Goal: Information Seeking & Learning: Learn about a topic

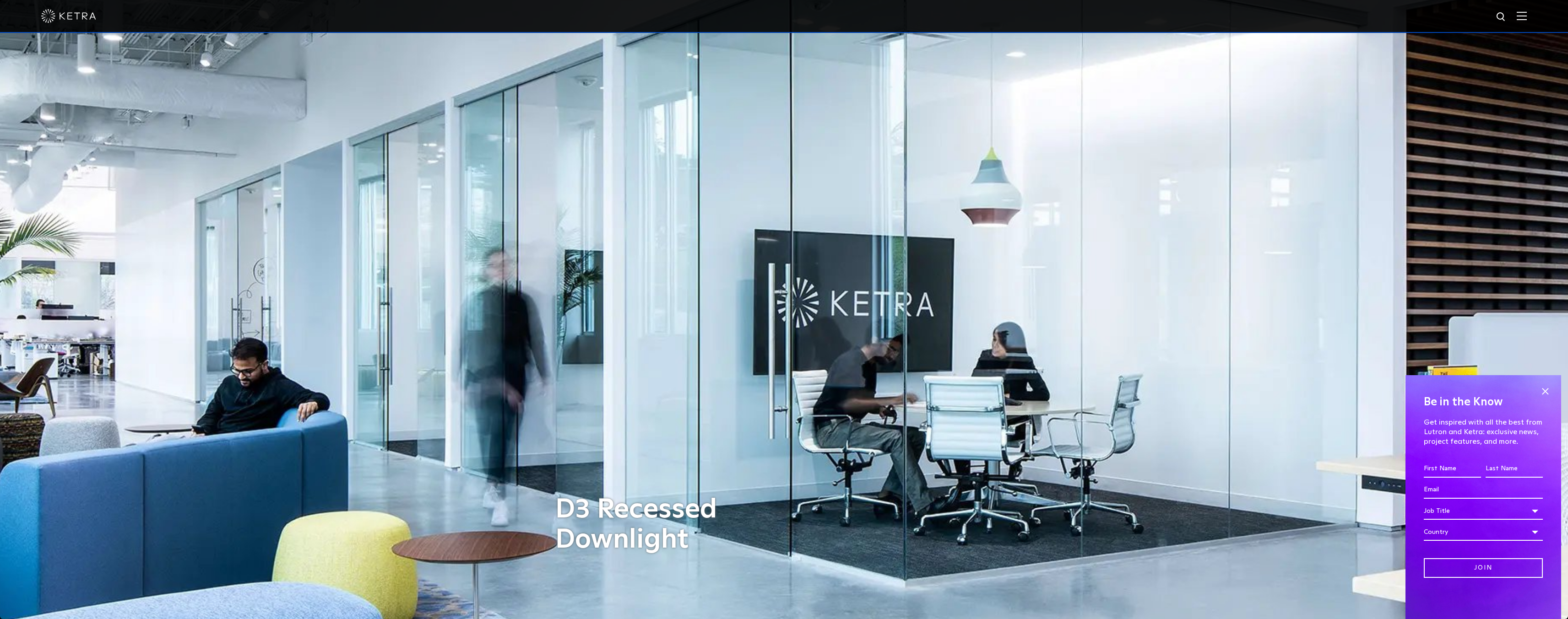
click at [1535, 15] on div at bounding box center [784, 16] width 1568 height 33
click at [1526, 16] on img at bounding box center [1521, 16] width 10 height 8
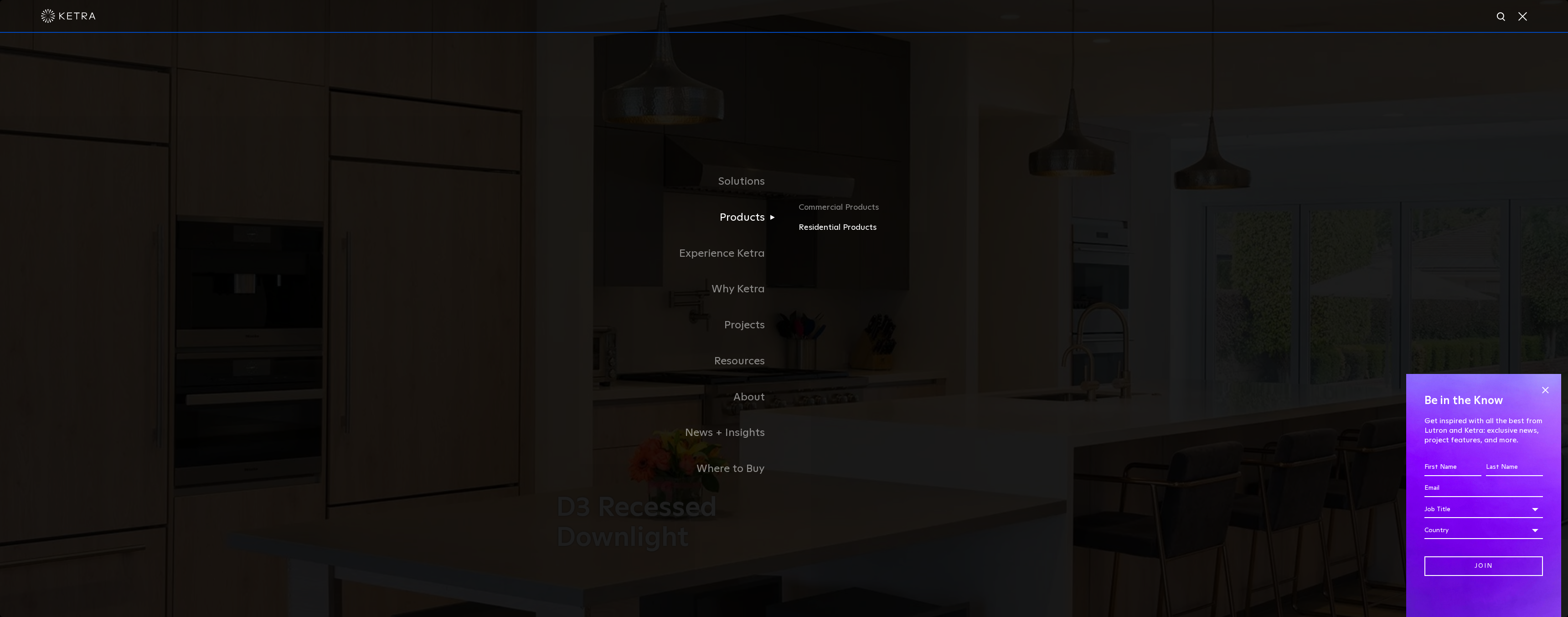
click at [812, 227] on link "Residential Products" at bounding box center [905, 228] width 214 height 13
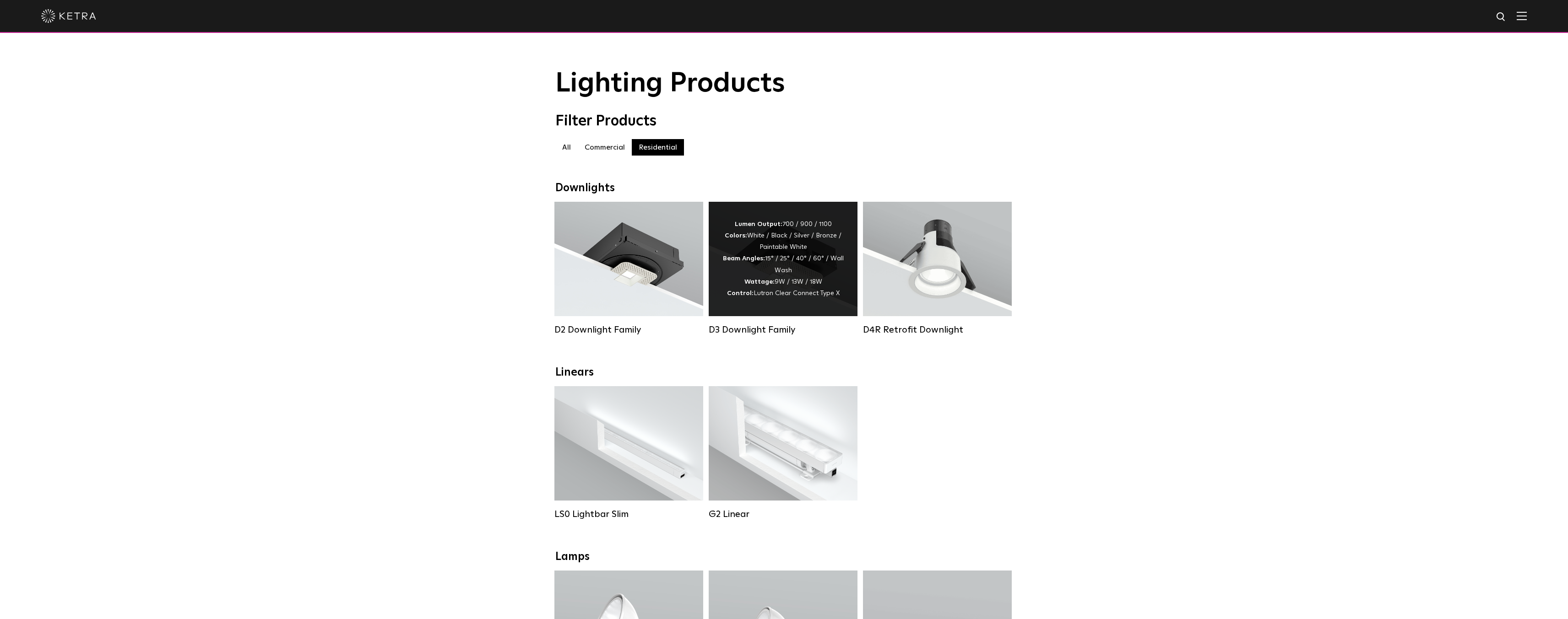
click at [791, 276] on div "Lumen Output: 700 / 900 / 1100 Colors: White / Black / Silver / Bronze / Painta…" at bounding box center [783, 259] width 121 height 81
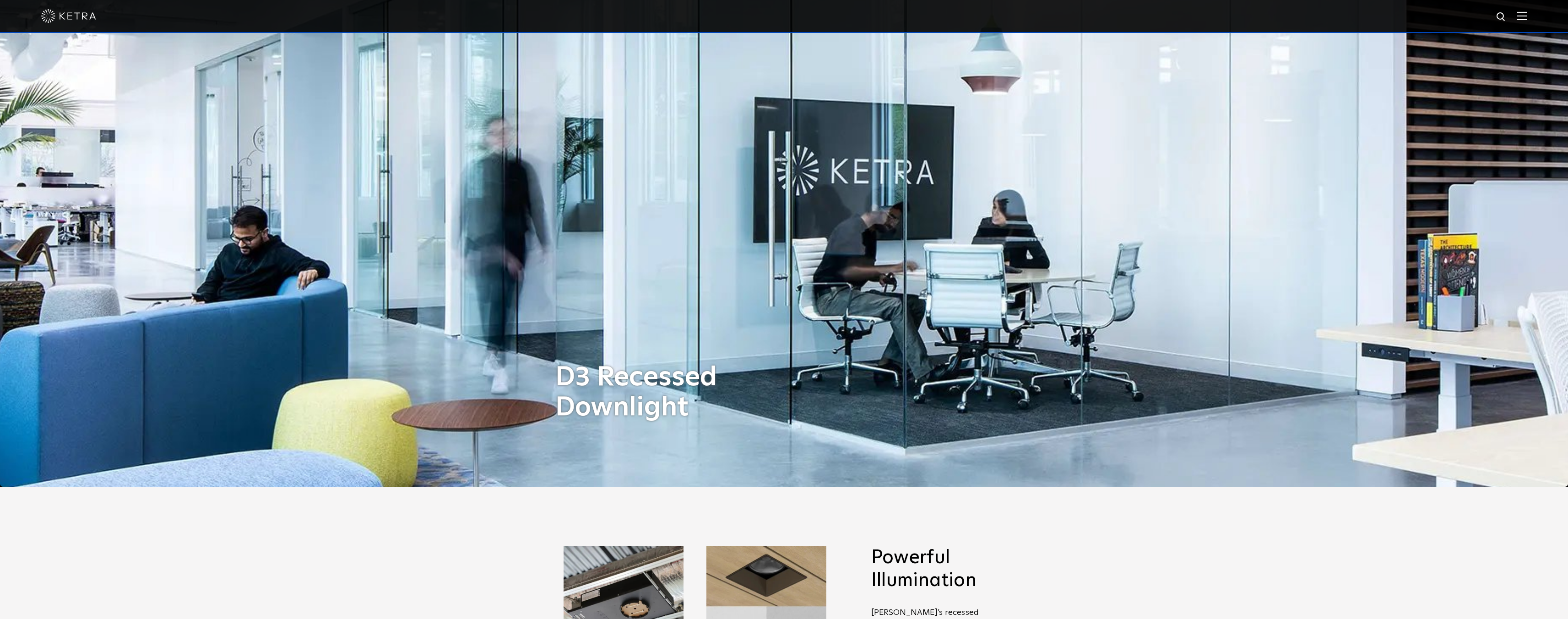
scroll to position [366, 0]
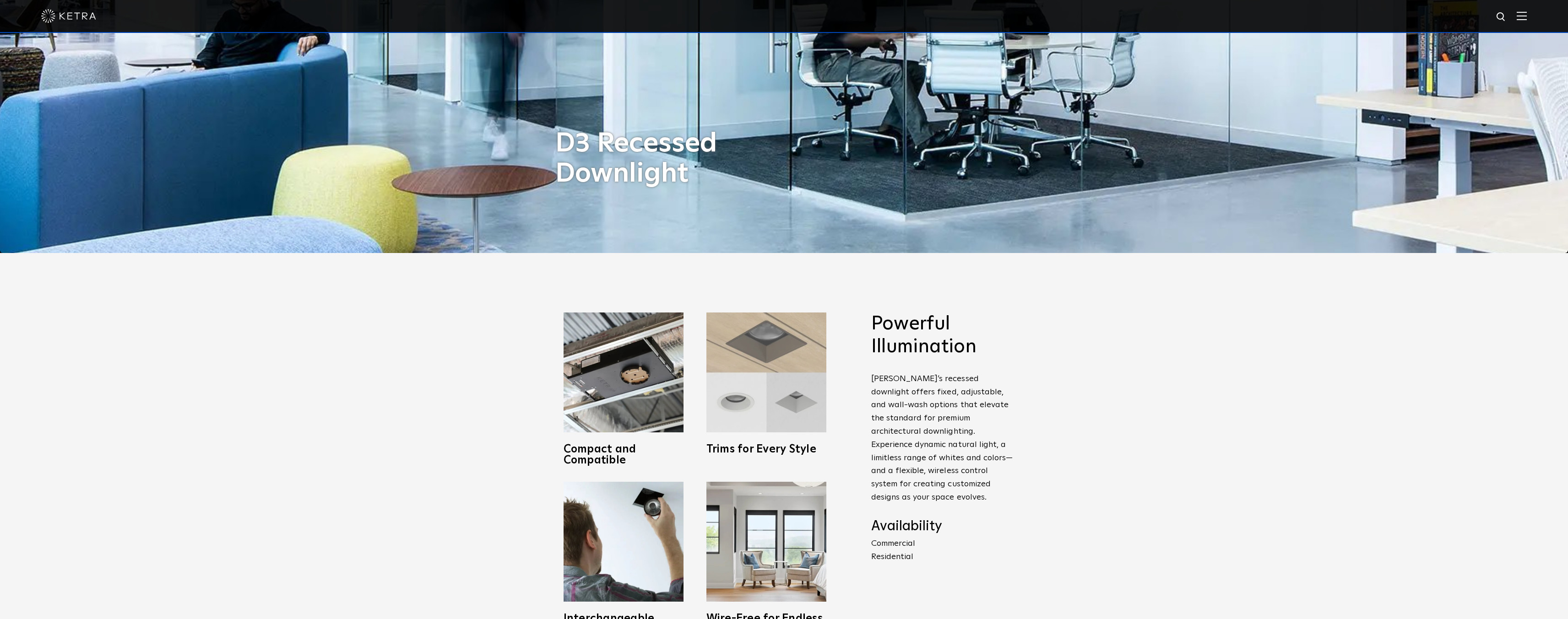
click at [795, 388] on img at bounding box center [766, 373] width 120 height 120
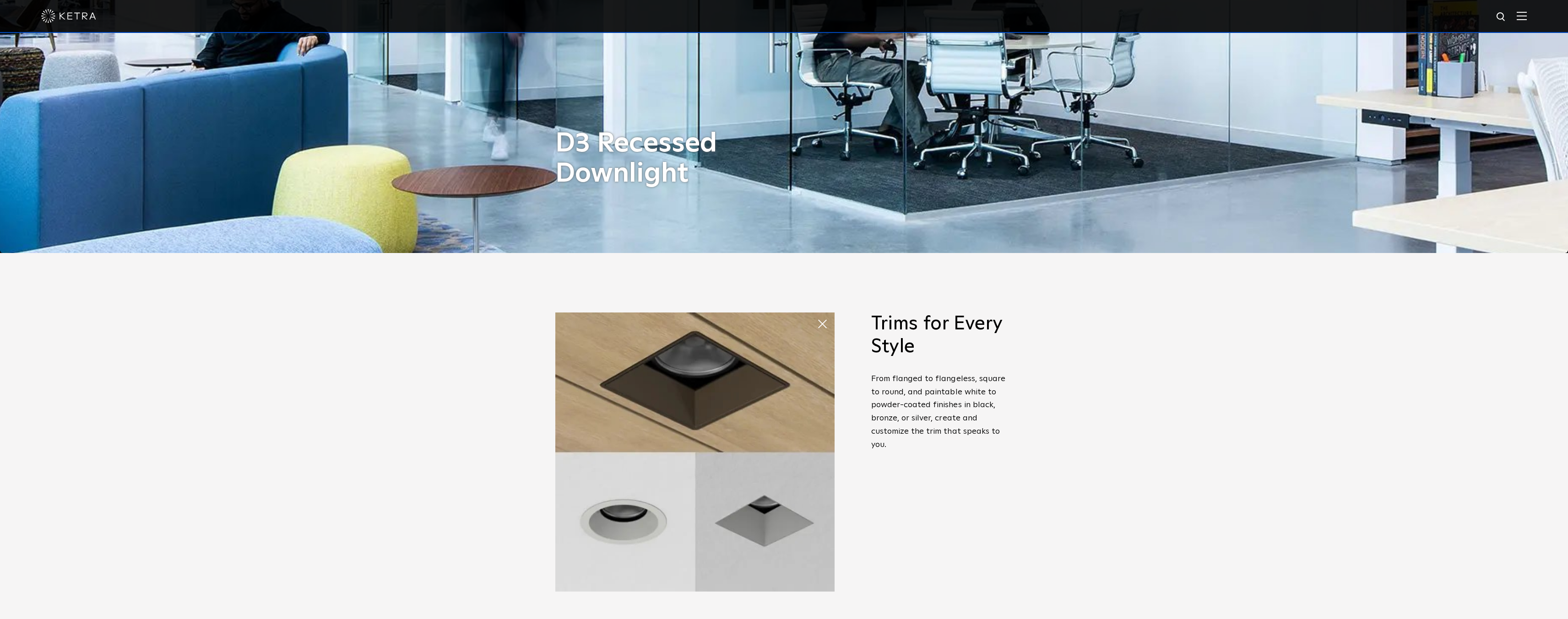
click at [843, 311] on div "Powerful Illumination [PERSON_NAME]’s recessed downlight offers fixed, adjustab…" at bounding box center [784, 474] width 1568 height 442
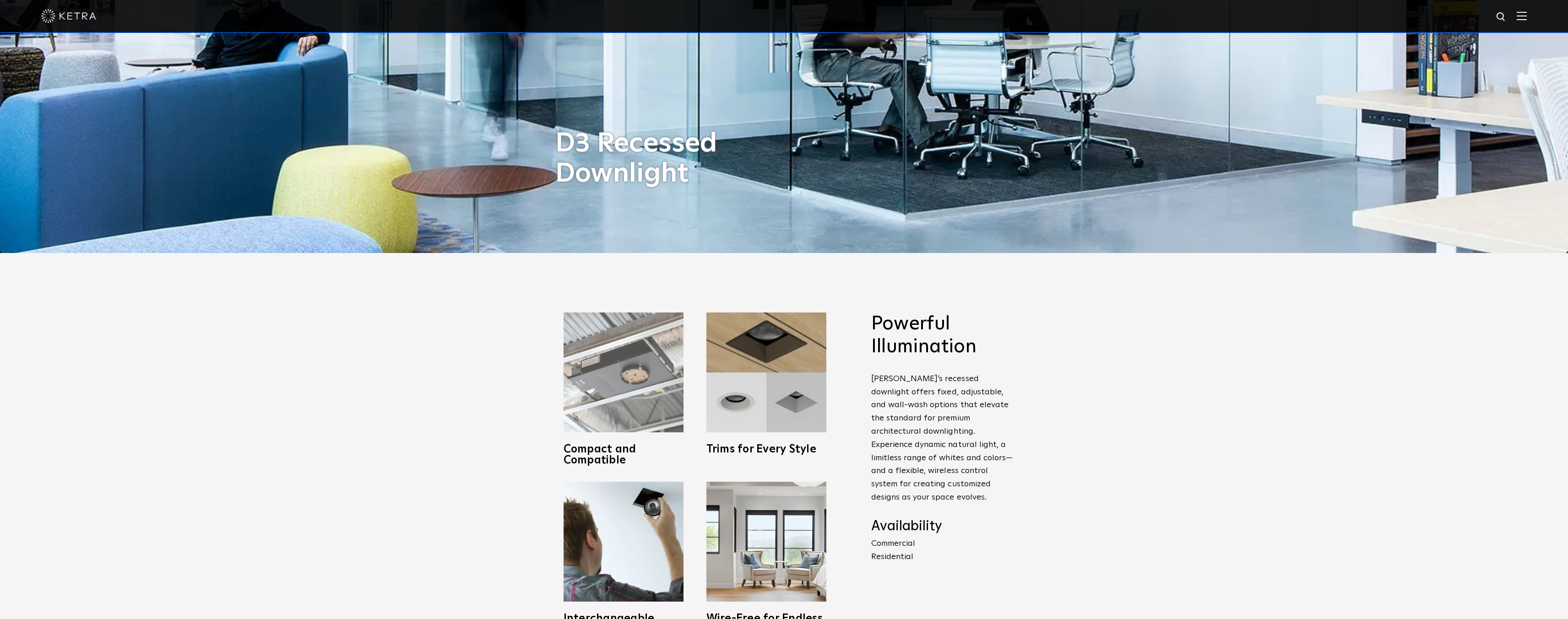
click at [616, 388] on img at bounding box center [624, 373] width 120 height 120
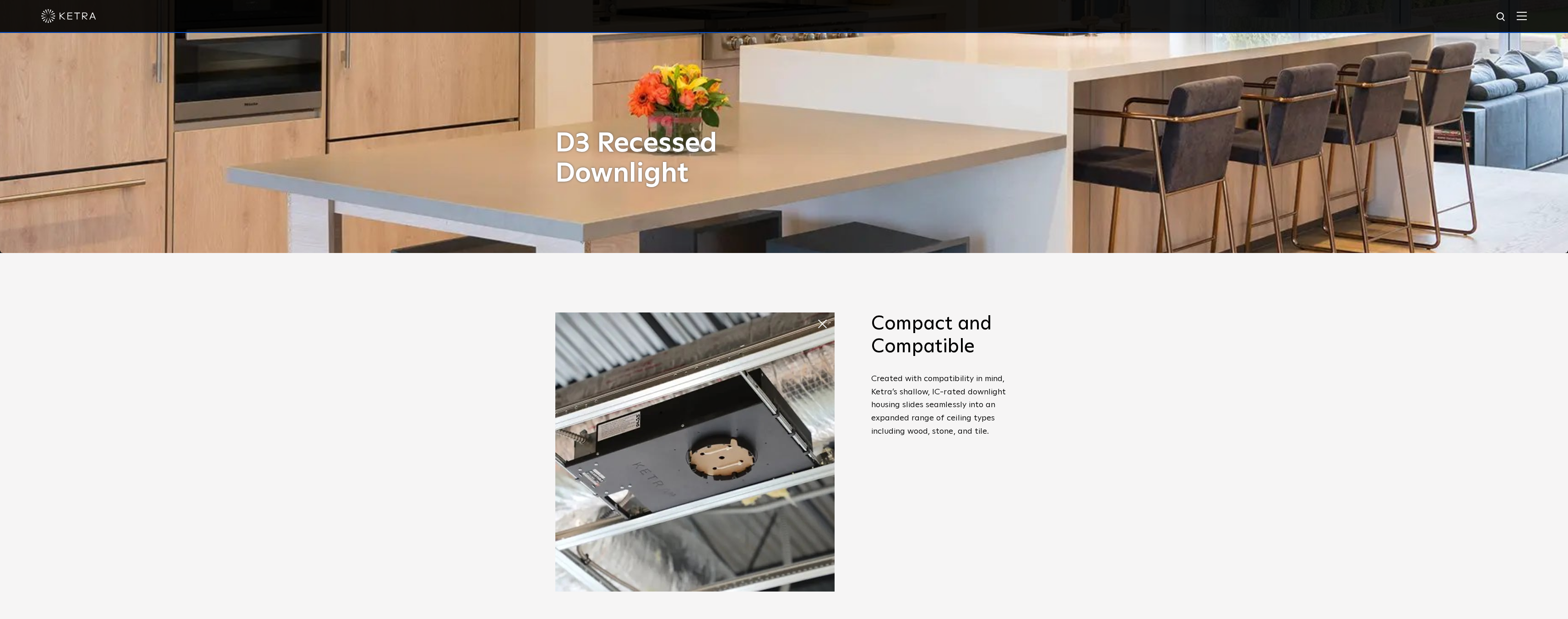
click at [1038, 403] on div "Powerful Illumination [PERSON_NAME]’s recessed downlight offers fixed, adjustab…" at bounding box center [784, 474] width 1568 height 442
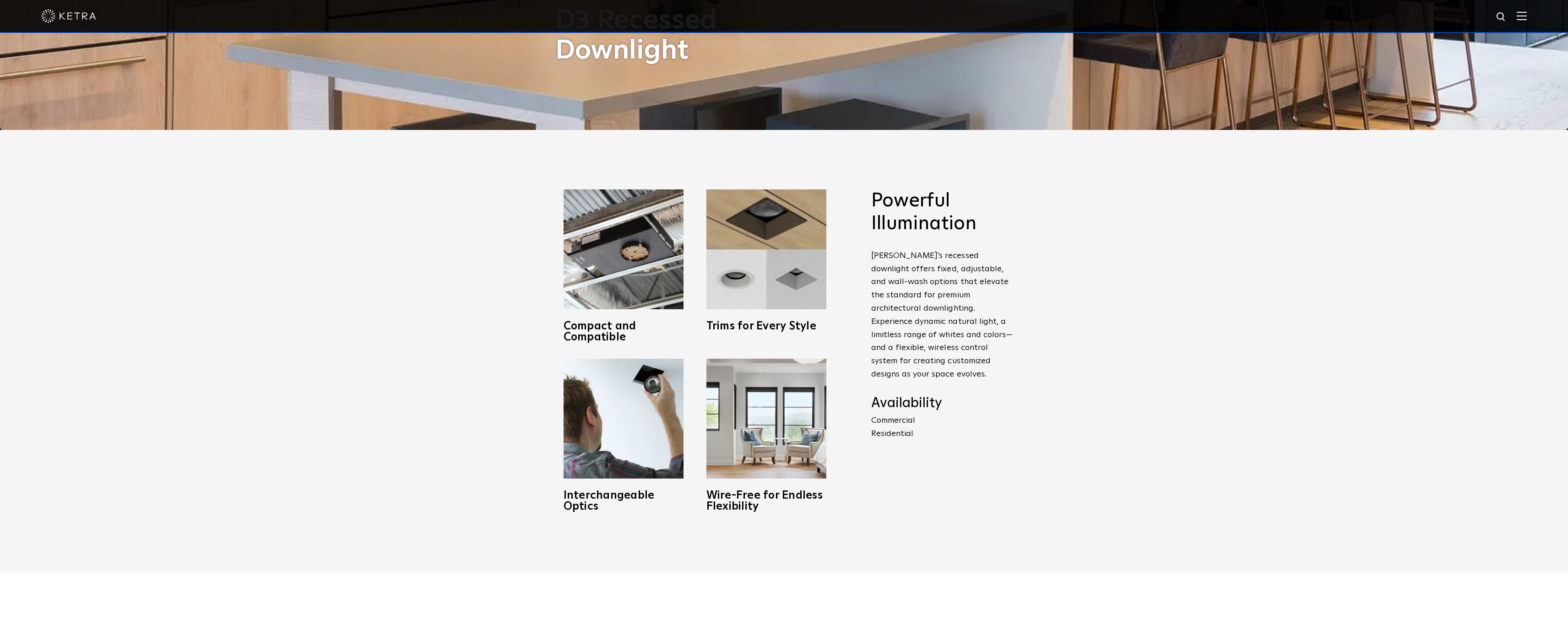
scroll to position [778, 0]
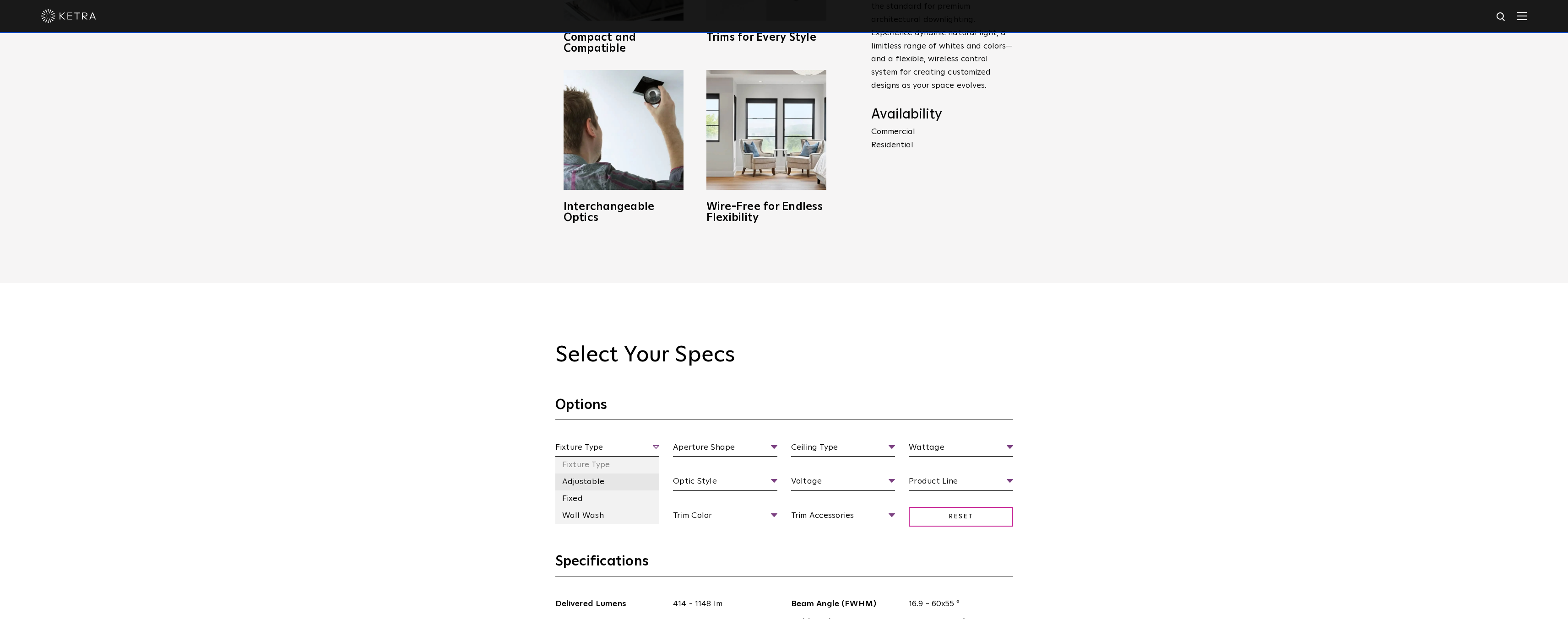
click at [613, 482] on li "Adjustable" at bounding box center [607, 482] width 104 height 17
click at [882, 452] on span "Ceiling Type" at bounding box center [843, 449] width 104 height 16
click at [711, 487] on li "Round" at bounding box center [725, 482] width 104 height 17
click at [758, 562] on h3 "Specifications" at bounding box center [784, 564] width 457 height 24
click at [637, 511] on span "Trim Style" at bounding box center [607, 517] width 104 height 16
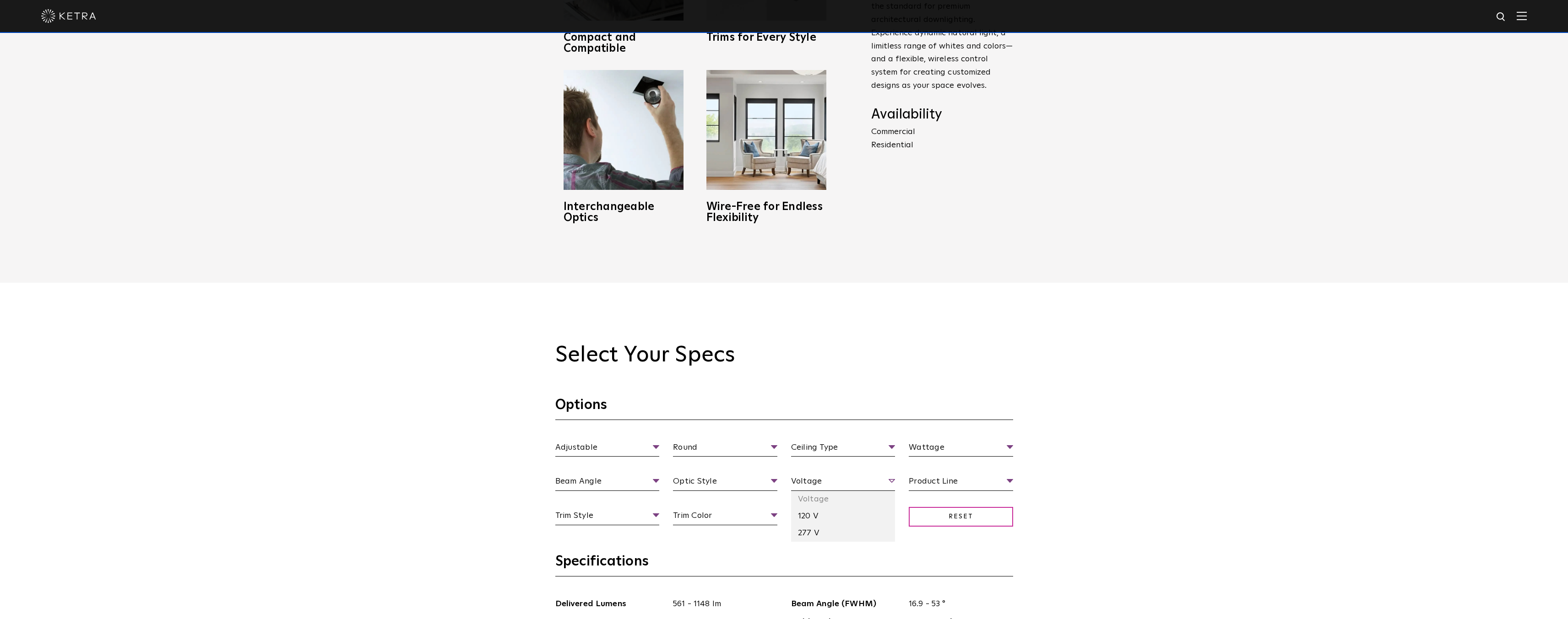
click at [822, 479] on span "Voltage" at bounding box center [843, 483] width 104 height 16
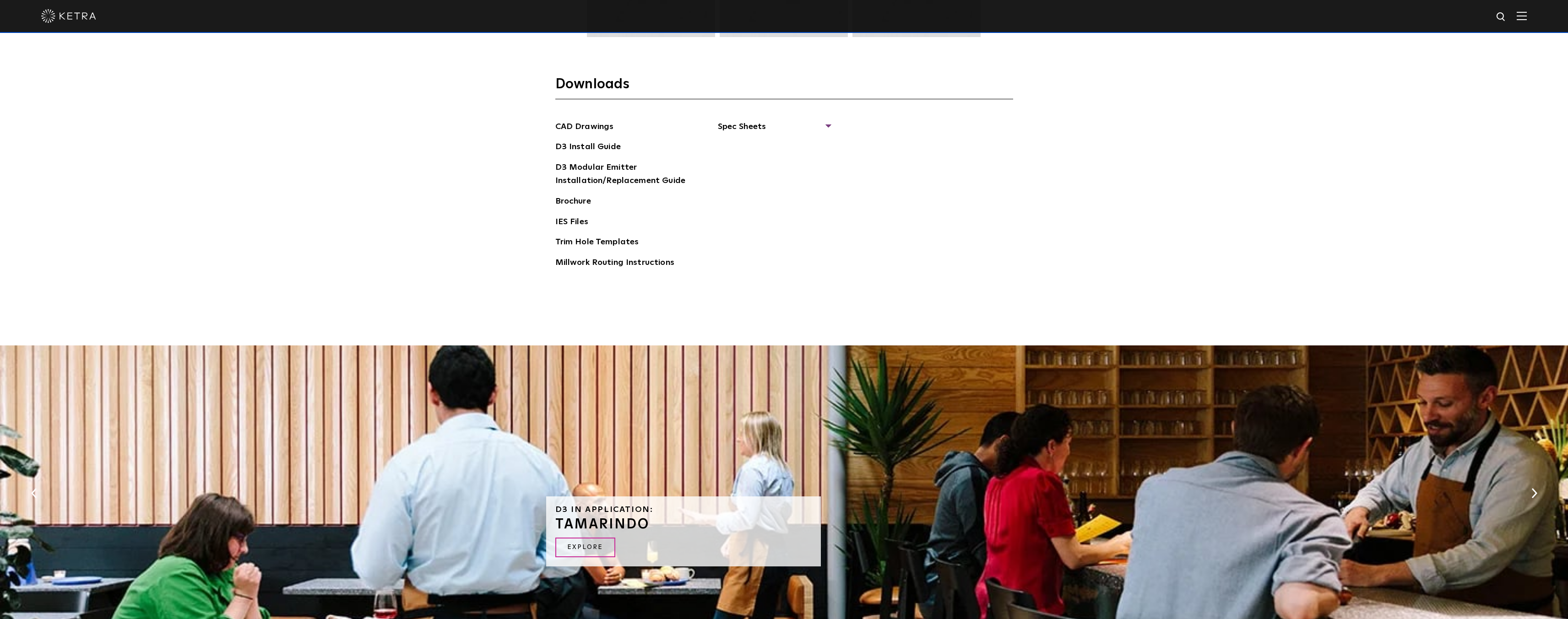
scroll to position [1739, 0]
